Goal: Find specific page/section: Find specific page/section

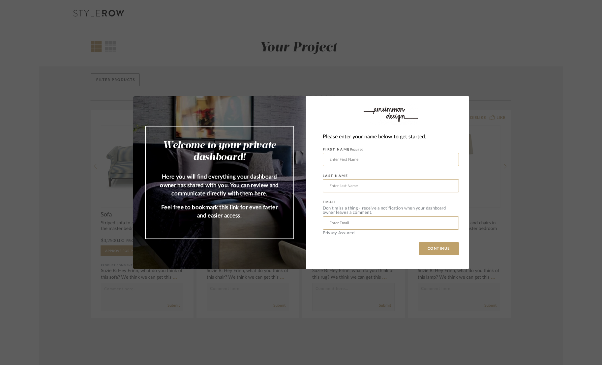
click at [367, 159] on input "text" at bounding box center [391, 159] width 136 height 13
type input "Tony"
type input "Paquette"
type input "tonypaquette@pm.me"
click at [418, 242] on button "CONTINUE" at bounding box center [438, 248] width 40 height 13
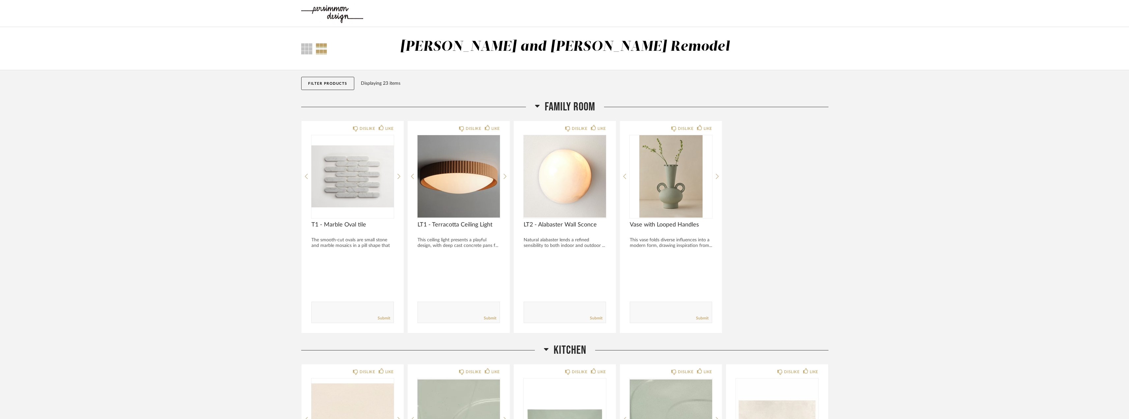
click at [537, 107] on icon at bounding box center [537, 106] width 5 height 8
click at [548, 104] on span "Family Room" at bounding box center [570, 107] width 50 height 14
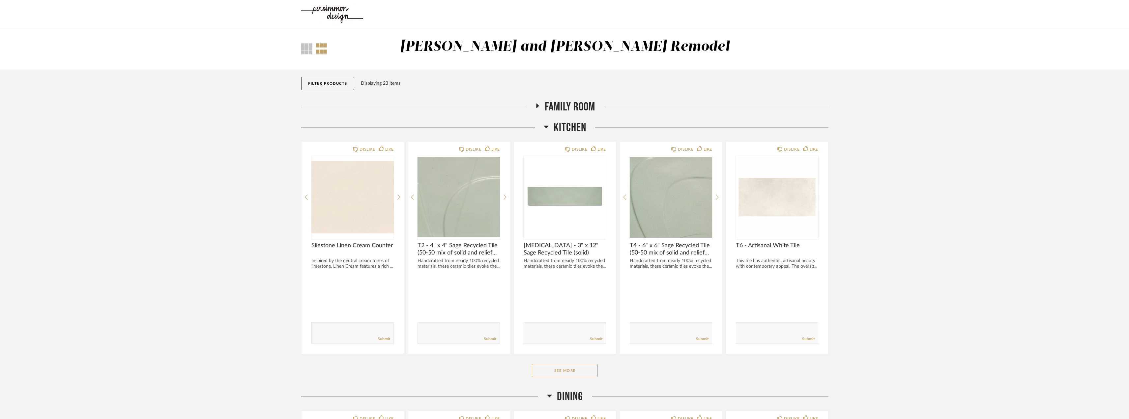
click at [548, 104] on span "Family Room" at bounding box center [570, 107] width 50 height 14
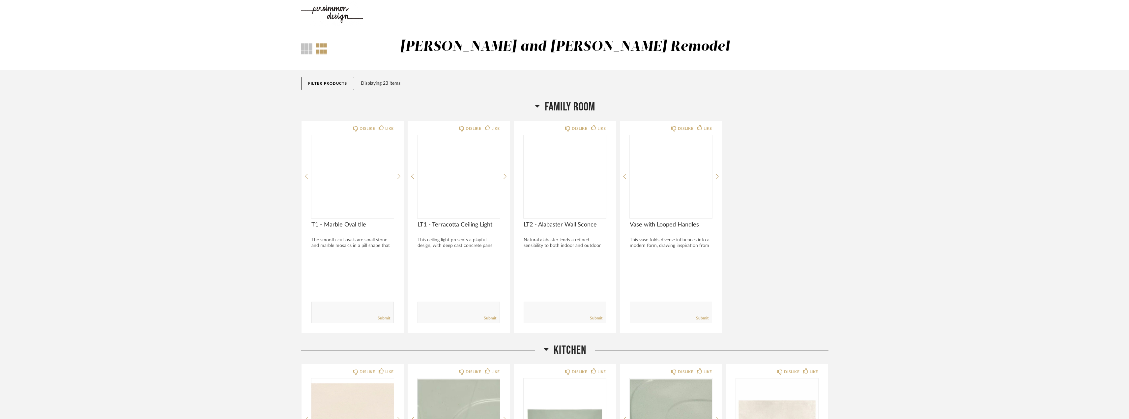
click at [548, 104] on span "Family Room" at bounding box center [570, 107] width 50 height 14
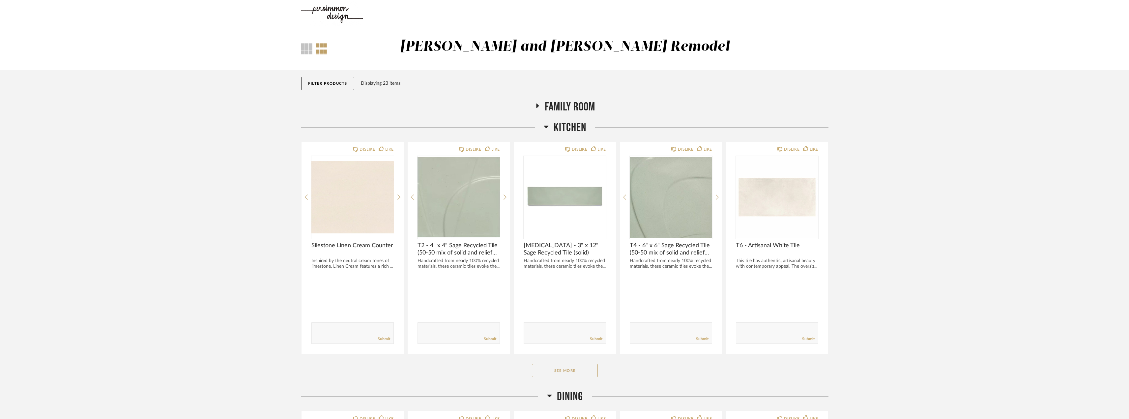
click at [561, 102] on span "Family Room" at bounding box center [570, 107] width 50 height 14
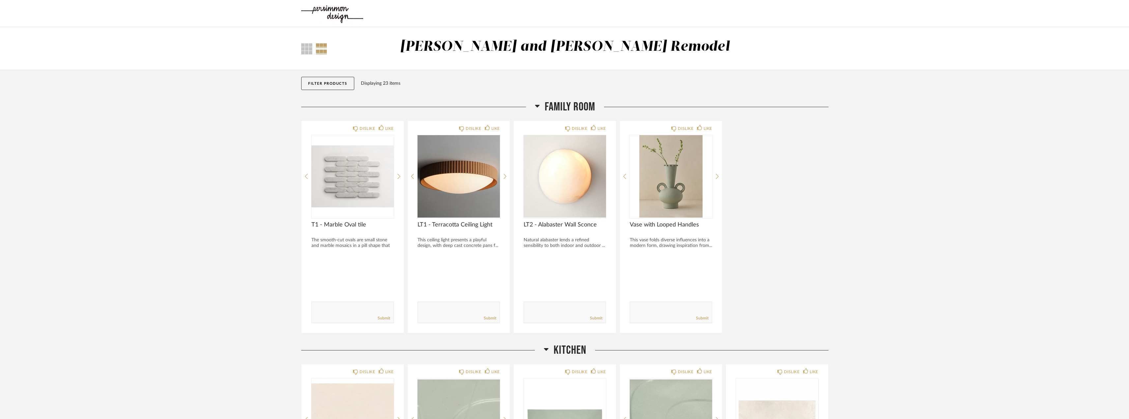
click at [560, 108] on span "Family Room" at bounding box center [570, 107] width 50 height 14
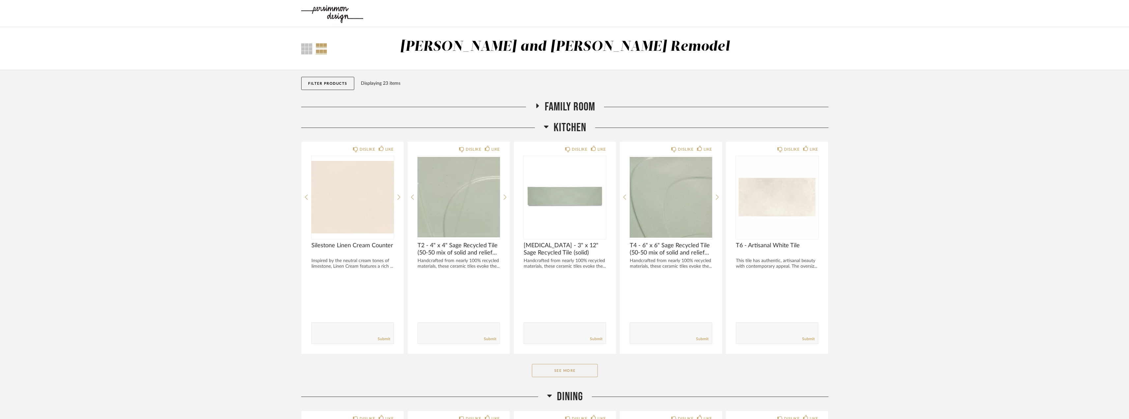
click at [560, 108] on span "Family Room" at bounding box center [570, 107] width 50 height 14
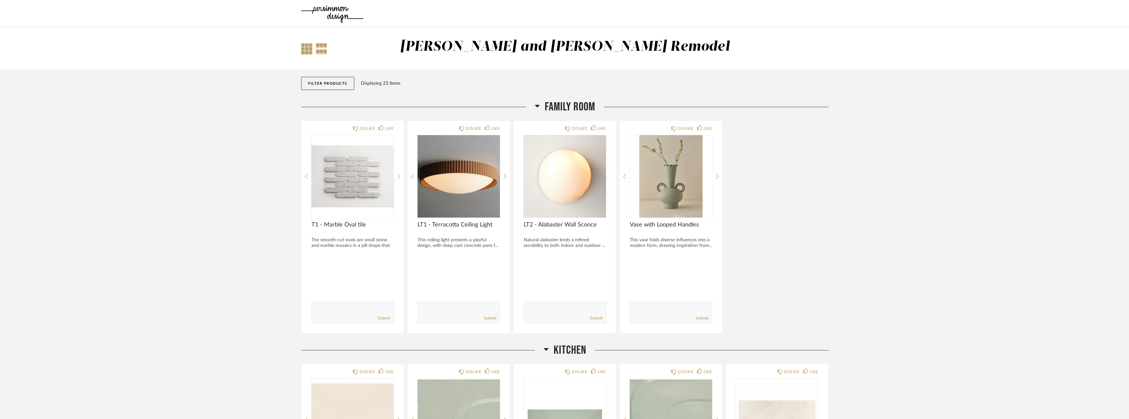
click at [305, 52] on div at bounding box center [306, 48] width 11 height 11
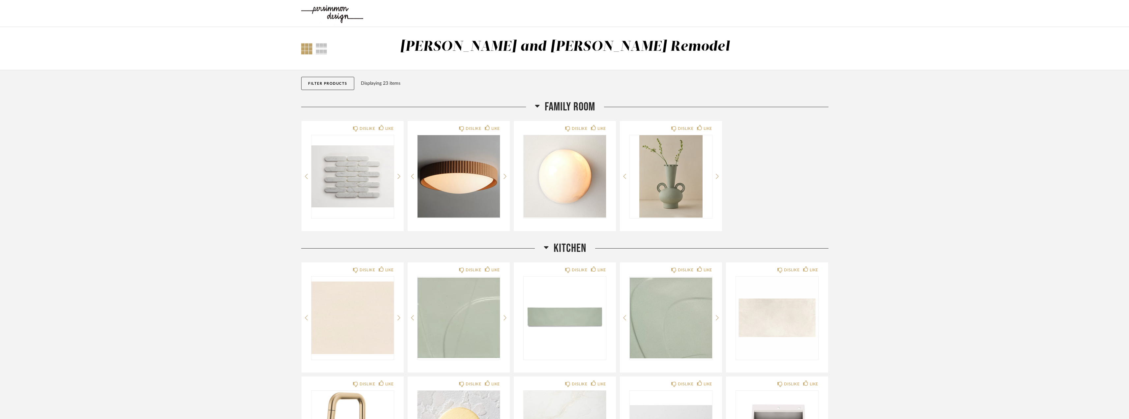
click at [327, 9] on img at bounding box center [332, 13] width 62 height 26
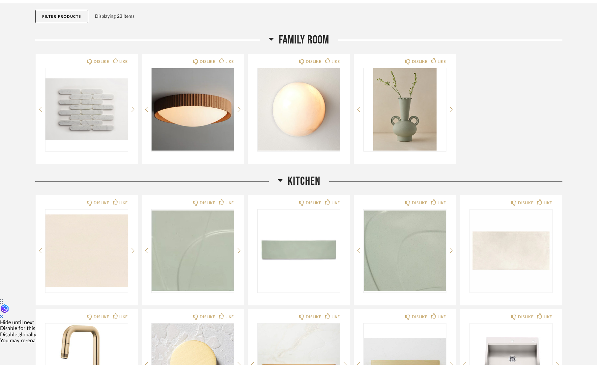
drag, startPoint x: 595, startPoint y: 148, endPoint x: 598, endPoint y: 169, distance: 21.7
click at [597, 169] on html "Thumbnail View Full View [PERSON_NAME] and [PERSON_NAME] Kitchen Remodel Filter…" at bounding box center [298, 115] width 597 height 365
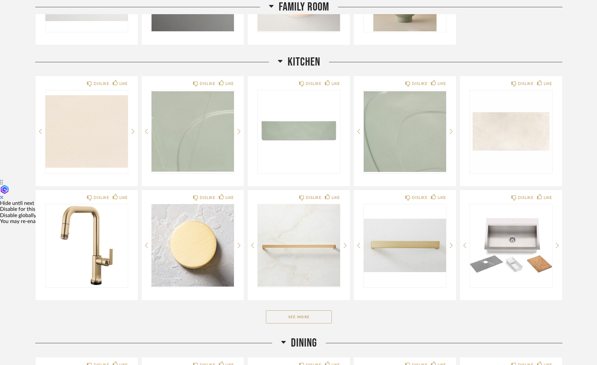
scroll to position [185, 0]
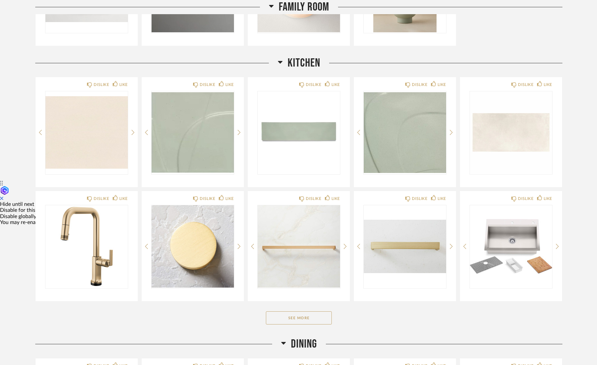
click at [595, 229] on div "Thumbnail View Full View [PERSON_NAME] and [PERSON_NAME] Kitchen Remodel Filter…" at bounding box center [298, 167] width 597 height 650
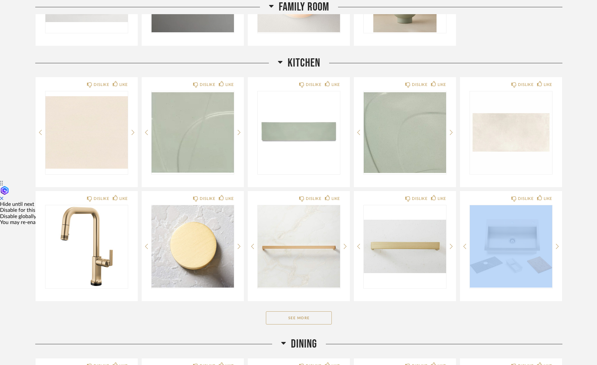
drag, startPoint x: 595, startPoint y: 229, endPoint x: 602, endPoint y: 217, distance: 14.2
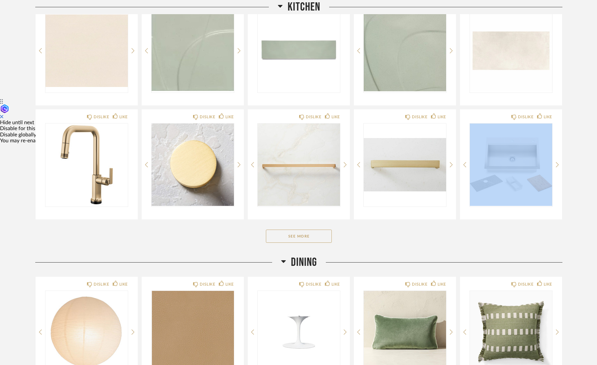
scroll to position [270, 0]
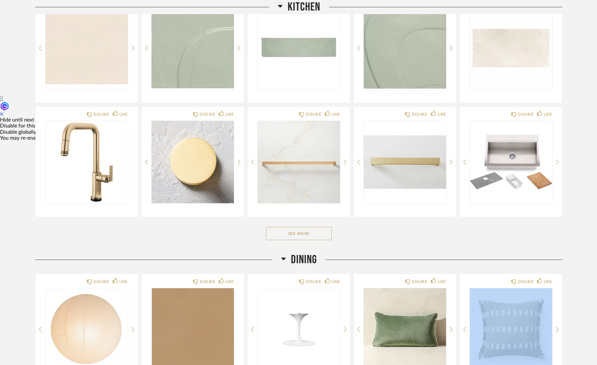
drag, startPoint x: 593, startPoint y: 271, endPoint x: 593, endPoint y: 308, distance: 36.6
click at [593, 308] on div "Thumbnail View Full View [PERSON_NAME] and [PERSON_NAME] Kitchen Remodel Filter…" at bounding box center [298, 83] width 597 height 650
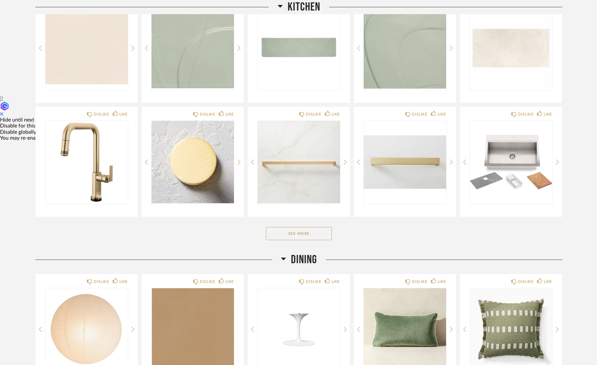
click at [593, 308] on div "Thumbnail View Full View [PERSON_NAME] and [PERSON_NAME] Kitchen Remodel Filter…" at bounding box center [298, 83] width 597 height 650
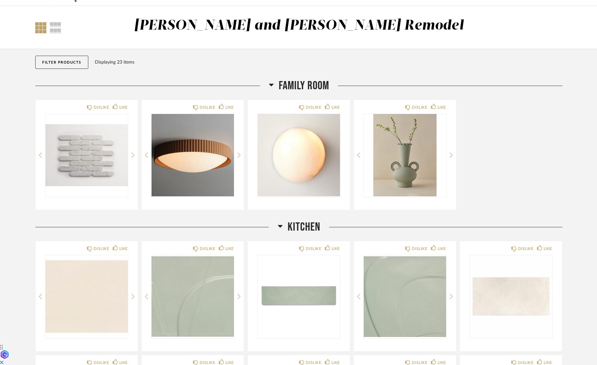
scroll to position [0, 0]
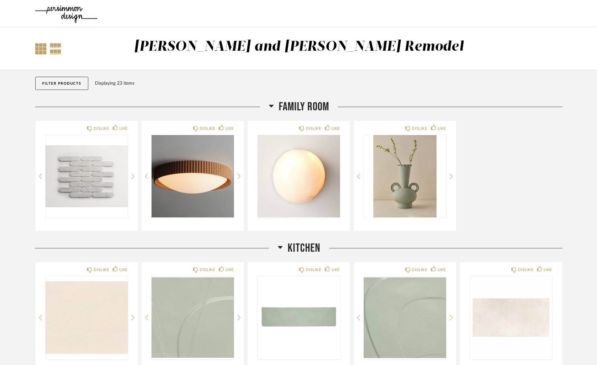
click at [56, 52] on div at bounding box center [56, 48] width 12 height 11
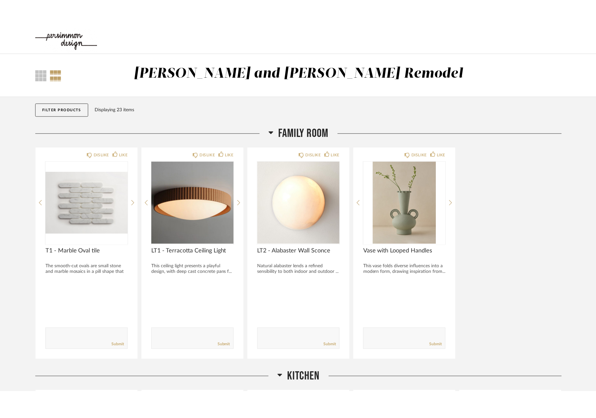
scroll to position [17, 0]
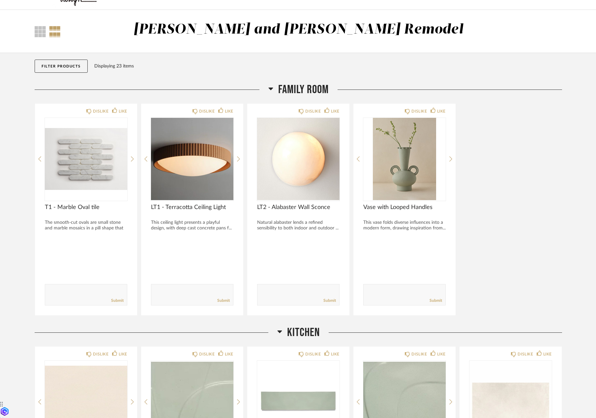
drag, startPoint x: 493, startPoint y: 34, endPoint x: 483, endPoint y: 125, distance: 91.8
click at [483, 125] on div "DISLIKE LIKE T1 - Marble Oval tile The smooth-cut ovals are small stone and mar…" at bounding box center [298, 209] width 527 height 213
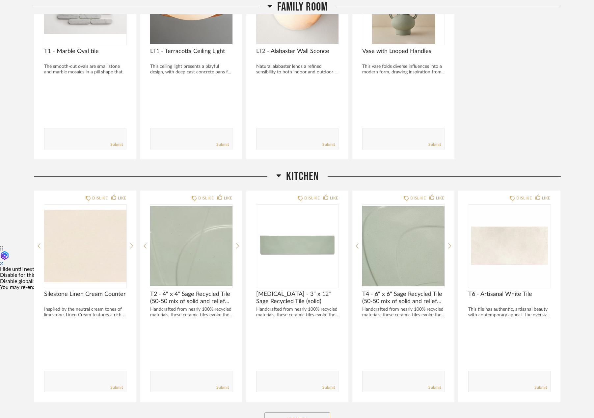
scroll to position [185, 0]
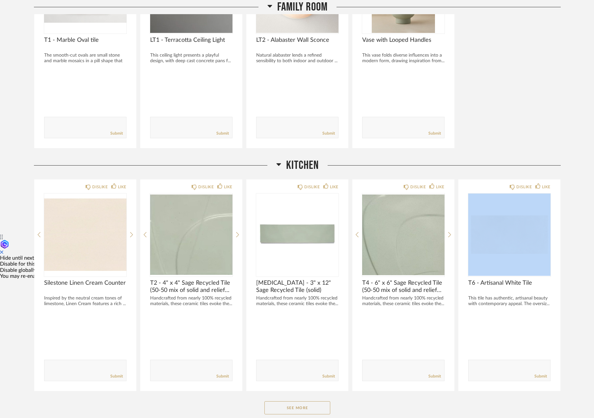
drag, startPoint x: 591, startPoint y: 190, endPoint x: 581, endPoint y: 287, distance: 96.7
click at [583, 259] on div "Thumbnail View Full View [PERSON_NAME] and [PERSON_NAME] Kitchen Remodel Filter…" at bounding box center [297, 263] width 594 height 841
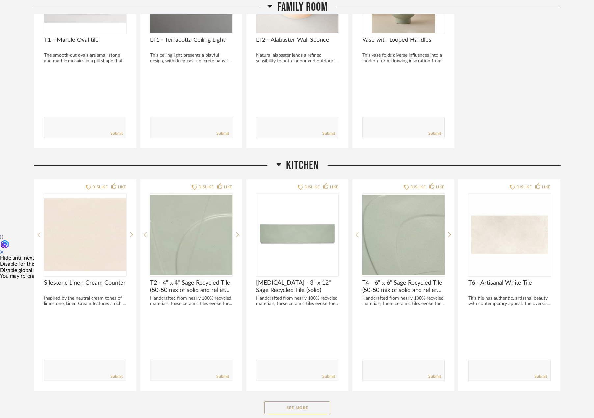
click at [581, 287] on div "Thumbnail View Full View [PERSON_NAME] and [PERSON_NAME] Kitchen Remodel Filter…" at bounding box center [297, 263] width 594 height 841
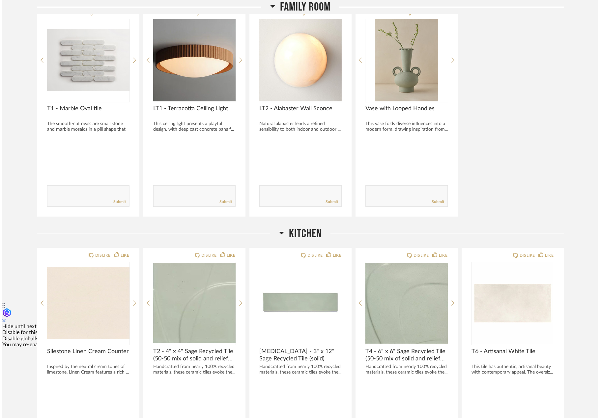
scroll to position [0, 0]
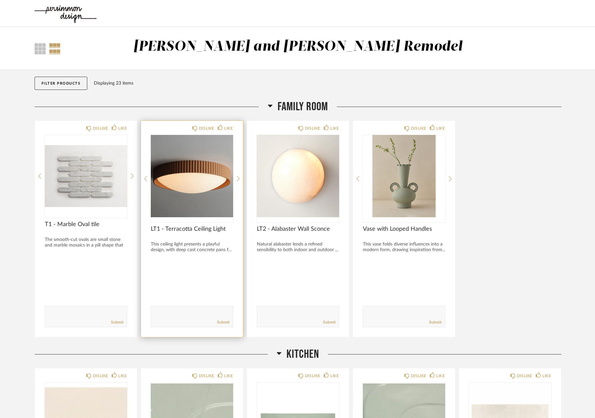
click at [160, 197] on img "0" at bounding box center [192, 176] width 82 height 82
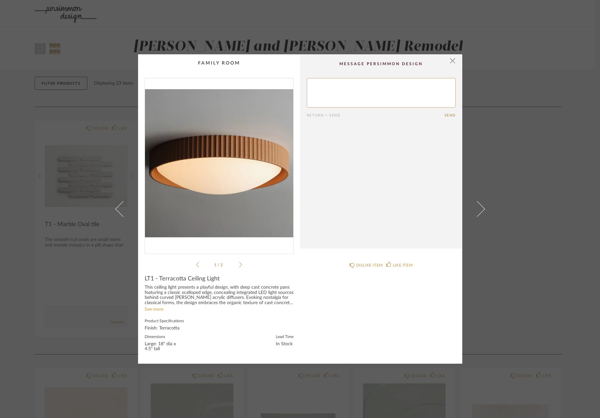
click at [148, 310] on link "See more" at bounding box center [154, 309] width 19 height 5
